Goal: Check status: Check status

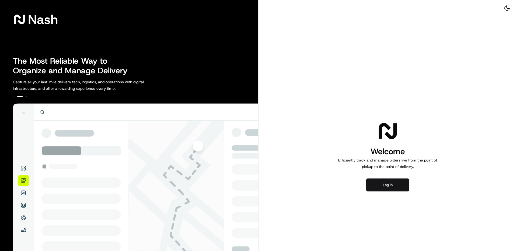
click at [379, 188] on button "Log in" at bounding box center [388, 184] width 43 height 13
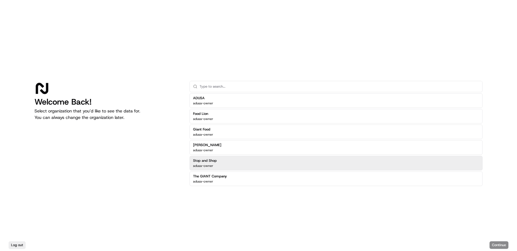
click at [206, 160] on h2 "Stop and Shop" at bounding box center [205, 160] width 24 height 5
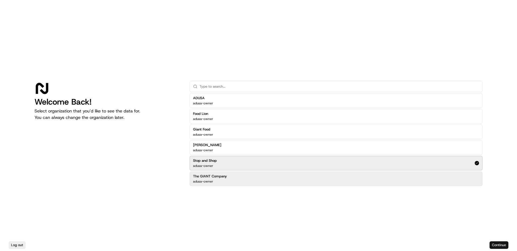
click at [500, 247] on button "Continue" at bounding box center [499, 245] width 19 height 8
